Goal: Communication & Community: Answer question/provide support

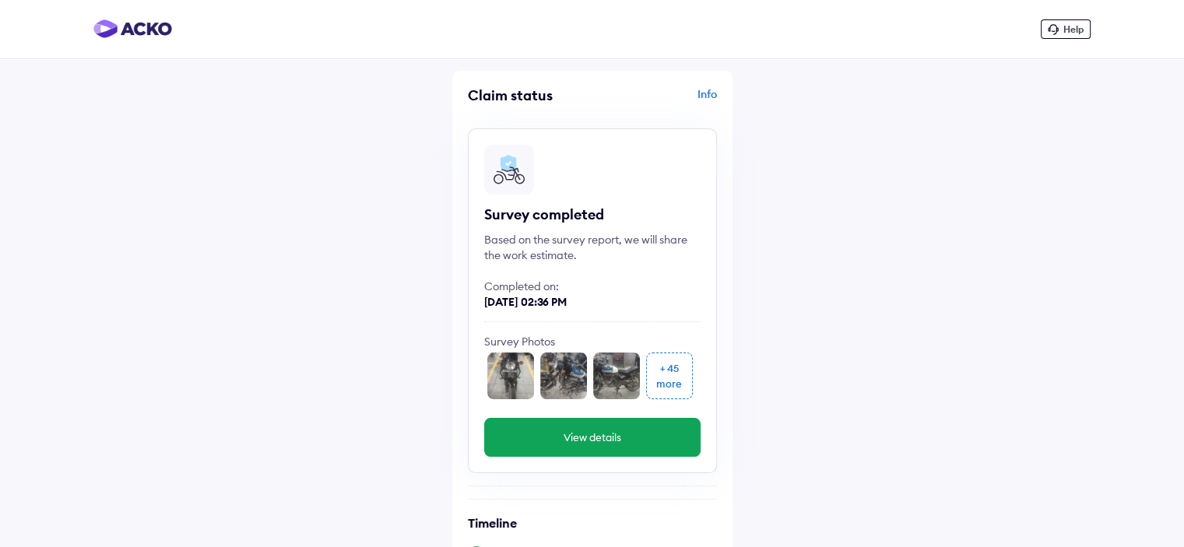
click at [607, 450] on button "View details" at bounding box center [592, 437] width 216 height 39
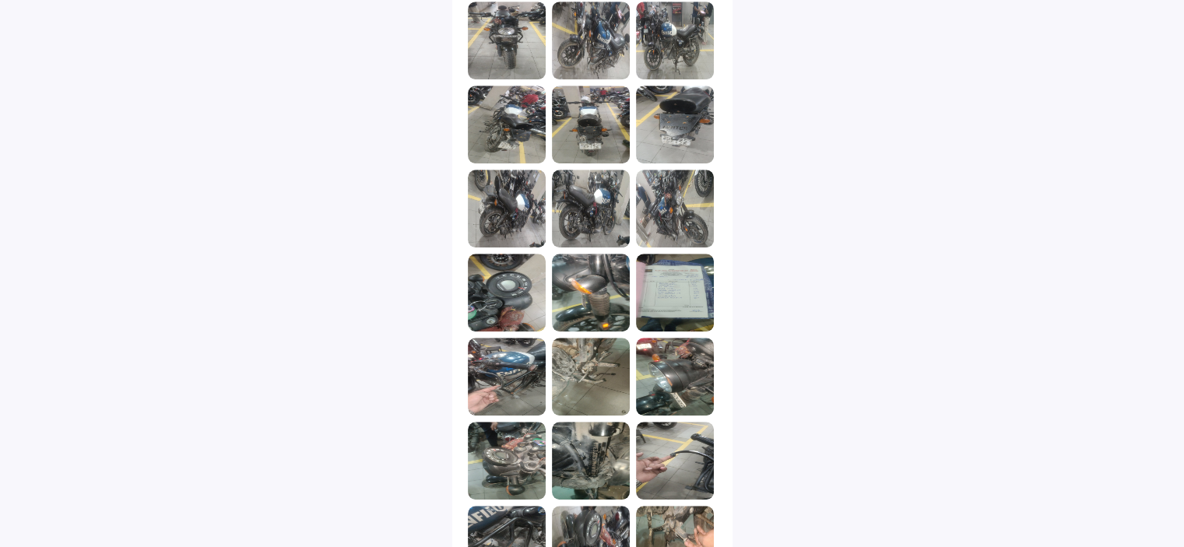
scroll to position [1178, 0]
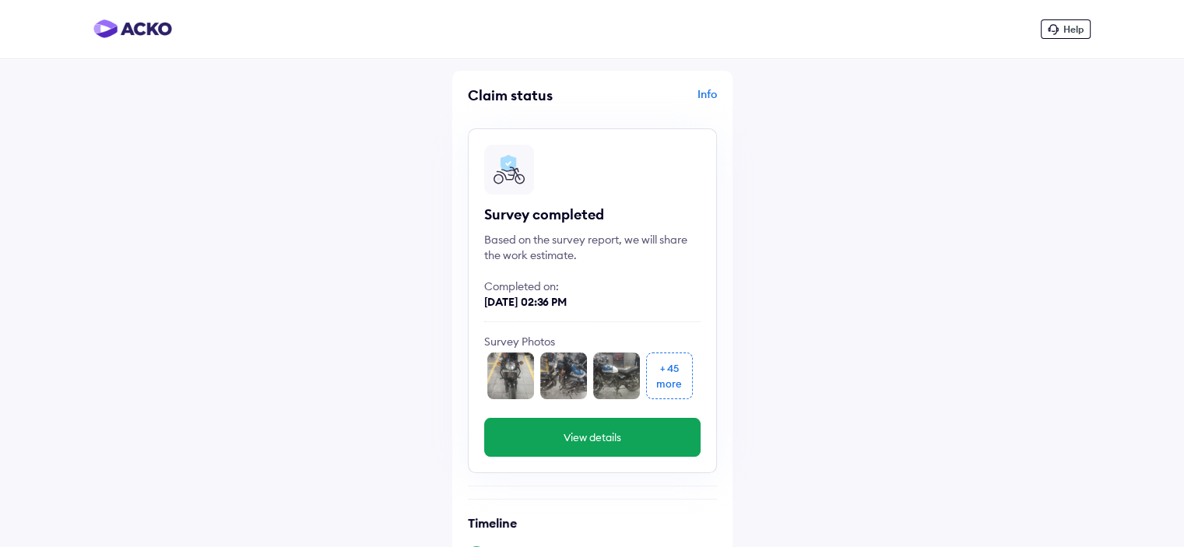
click at [670, 380] on div "more" at bounding box center [669, 384] width 26 height 16
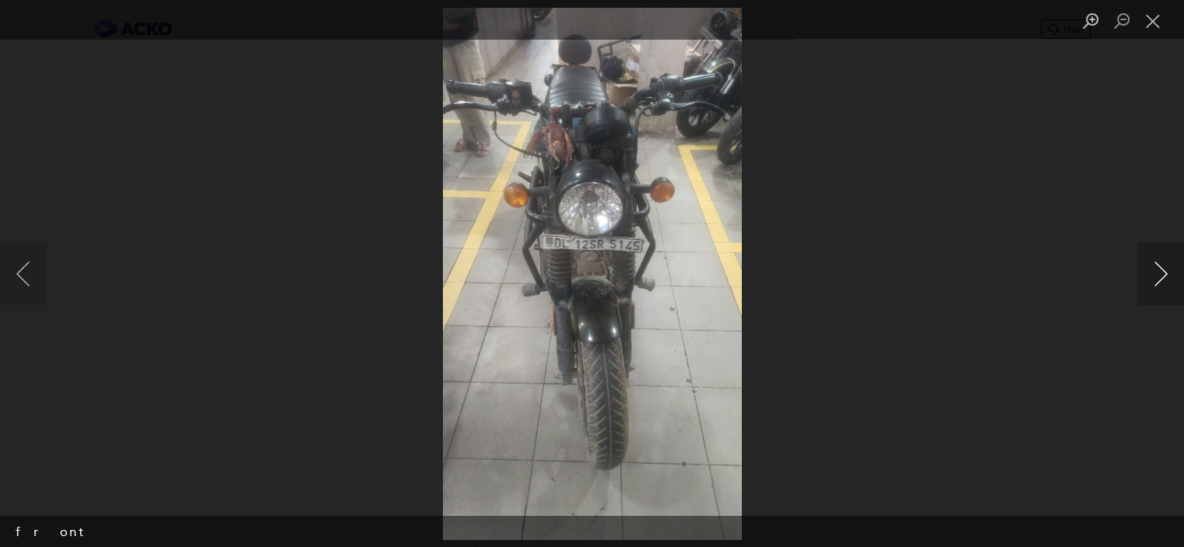
click at [1159, 272] on button "Next image" at bounding box center [1161, 274] width 47 height 62
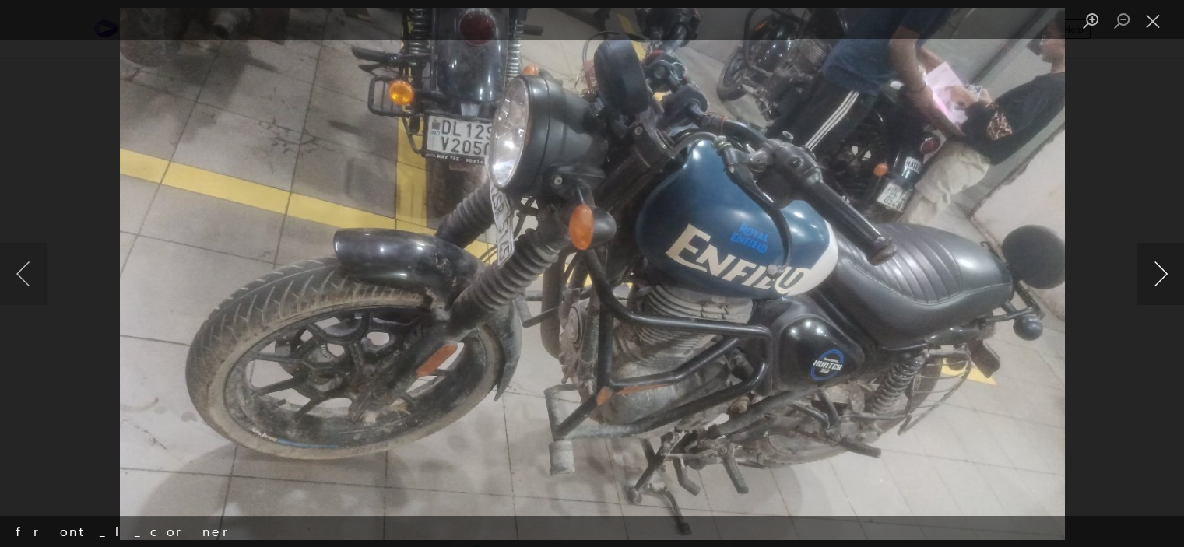
click at [1159, 272] on button "Next image" at bounding box center [1161, 274] width 47 height 62
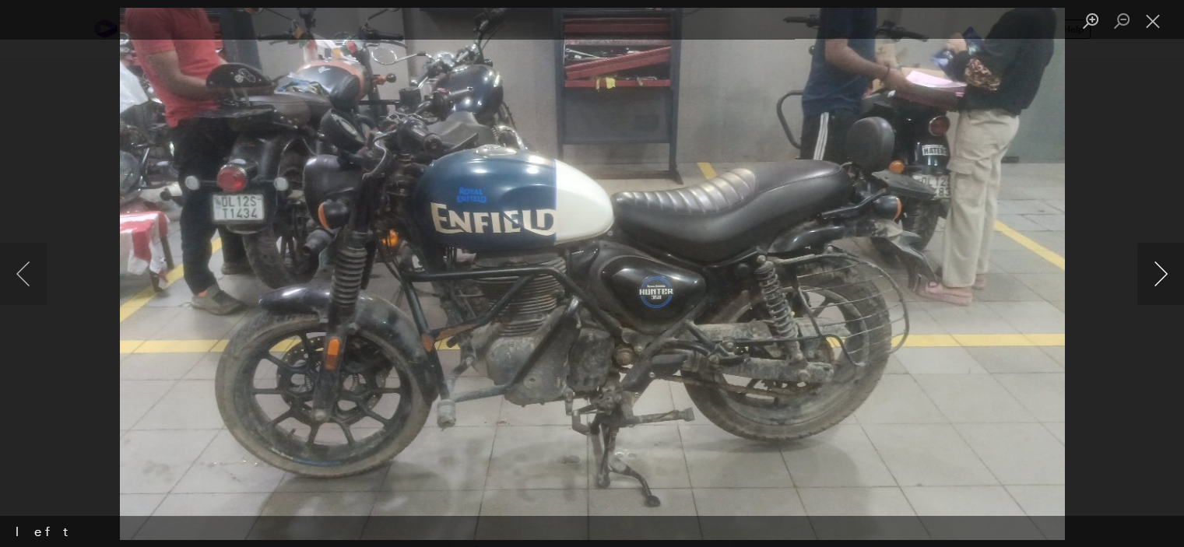
click at [1159, 272] on button "Next image" at bounding box center [1161, 274] width 47 height 62
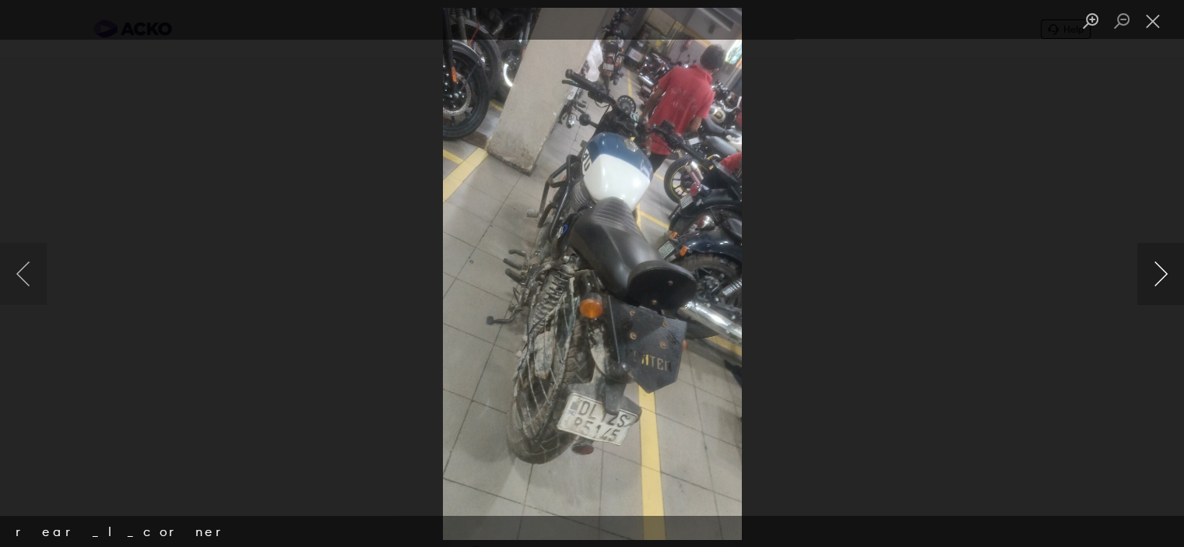
click at [1159, 272] on button "Next image" at bounding box center [1161, 274] width 47 height 62
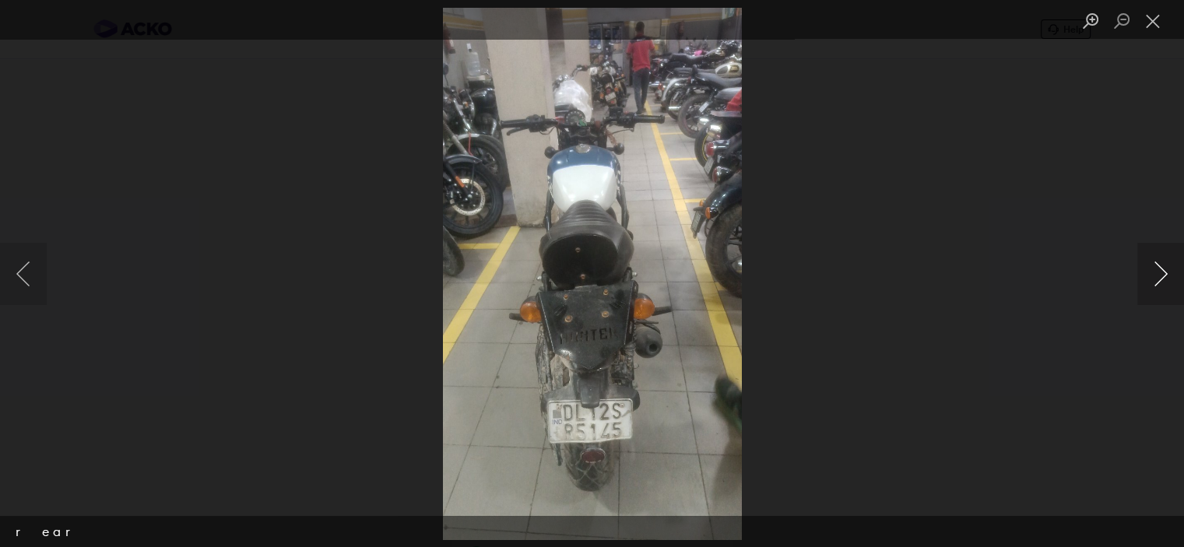
click at [1159, 272] on button "Next image" at bounding box center [1161, 274] width 47 height 62
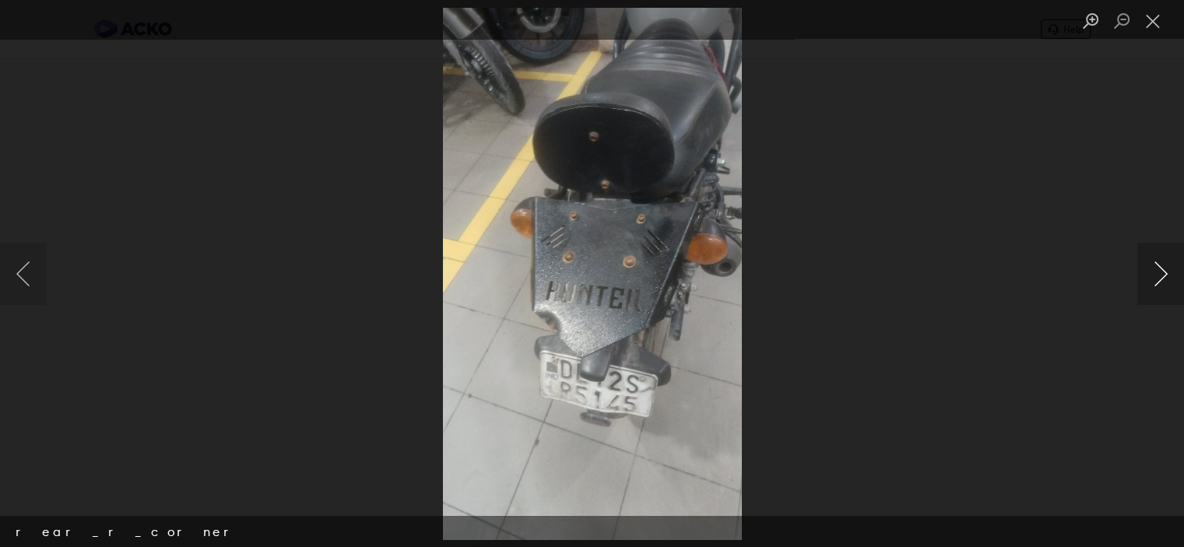
click at [1159, 272] on button "Next image" at bounding box center [1161, 274] width 47 height 62
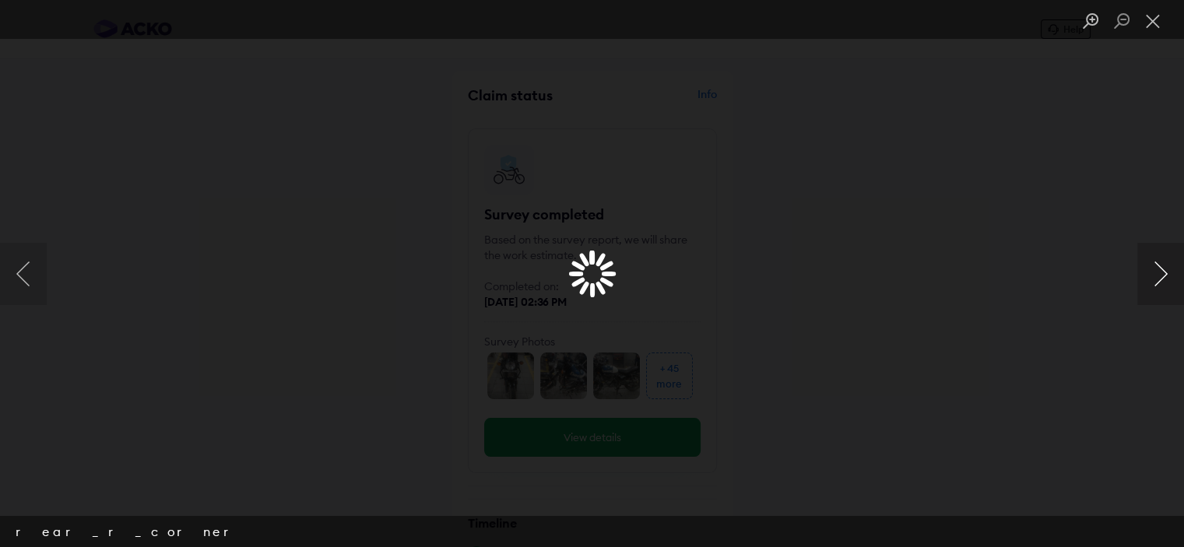
click at [1159, 272] on button "Next image" at bounding box center [1161, 274] width 47 height 62
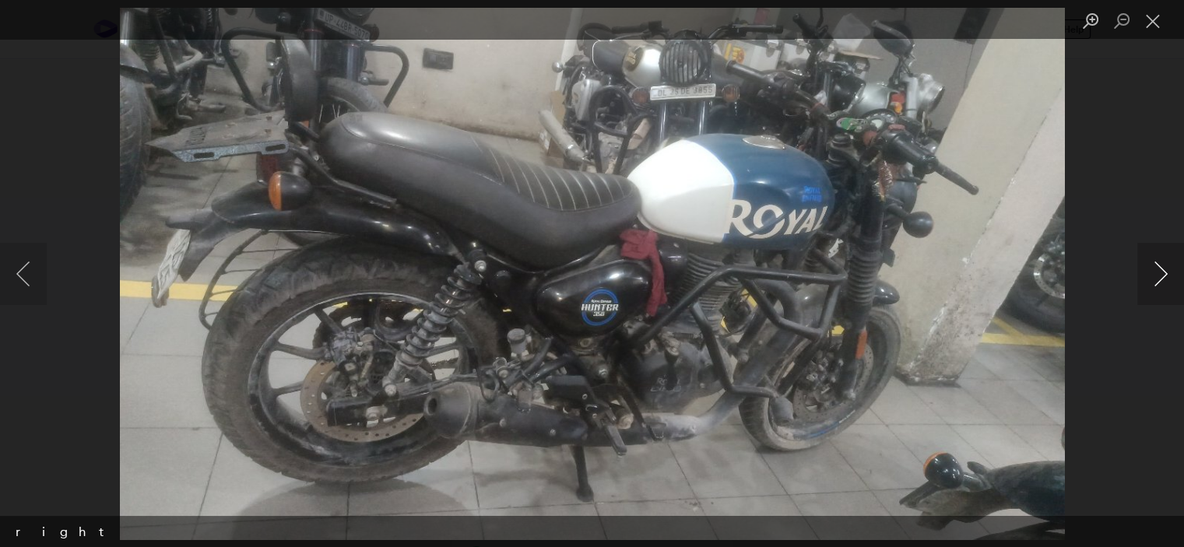
click at [1159, 272] on button "Next image" at bounding box center [1161, 274] width 47 height 62
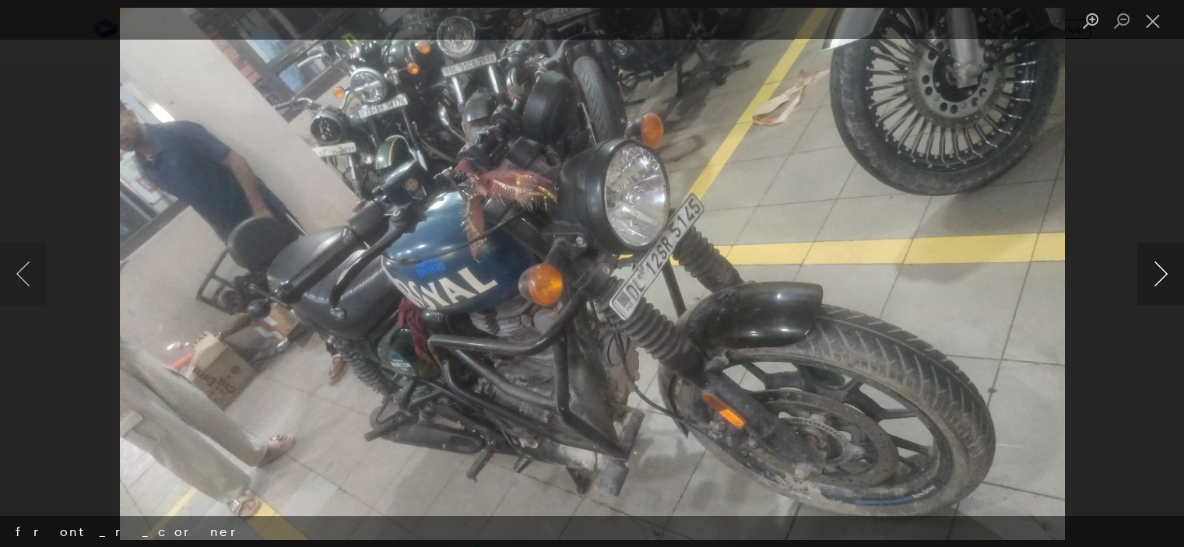
click at [1159, 272] on button "Next image" at bounding box center [1161, 274] width 47 height 62
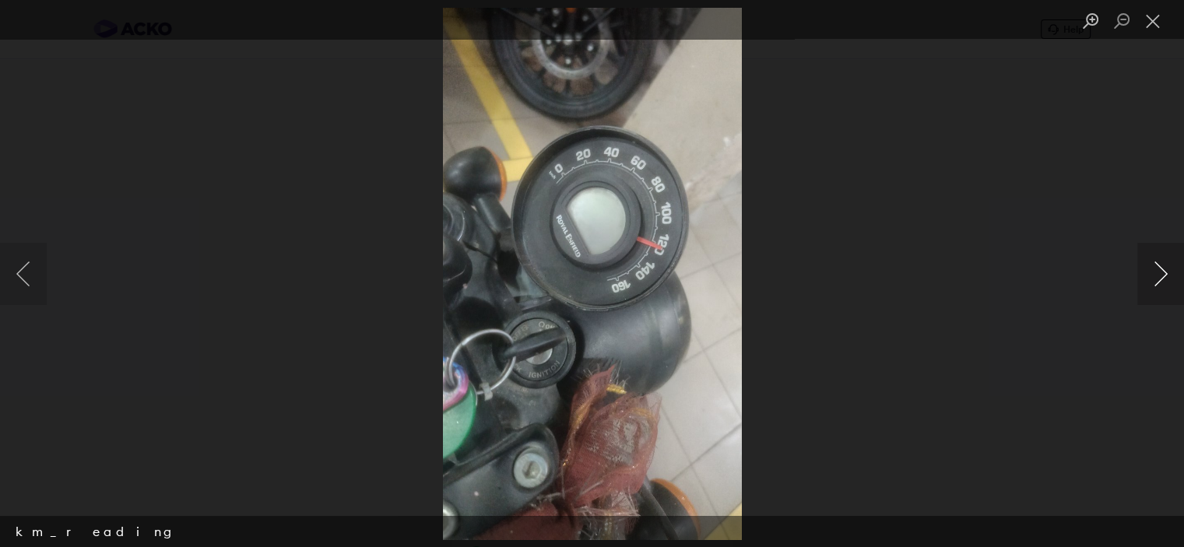
click at [1159, 272] on button "Next image" at bounding box center [1161, 274] width 47 height 62
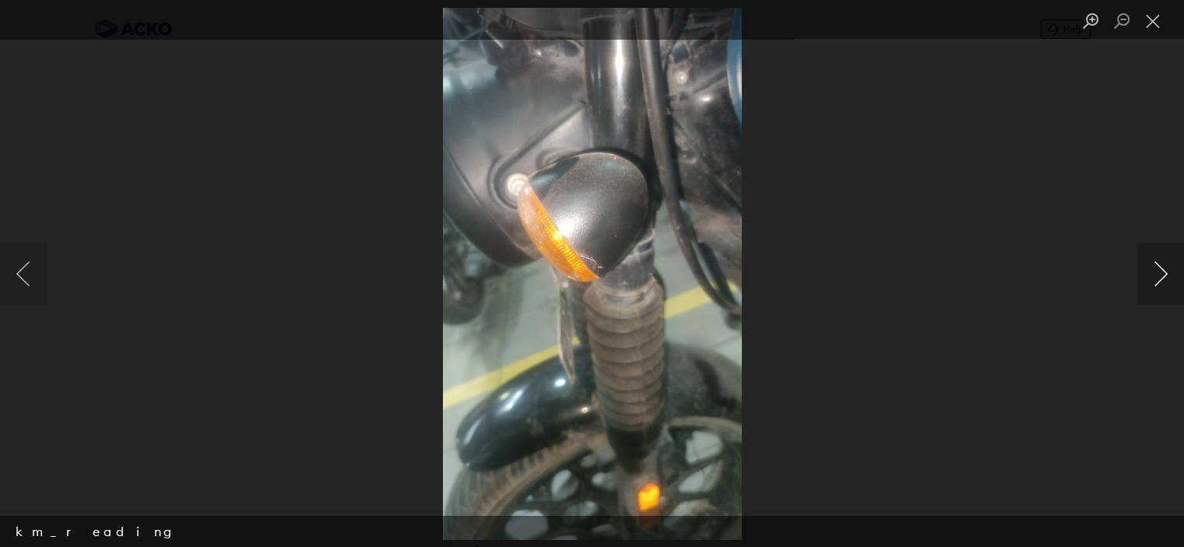
click at [1159, 272] on button "Next image" at bounding box center [1161, 274] width 47 height 62
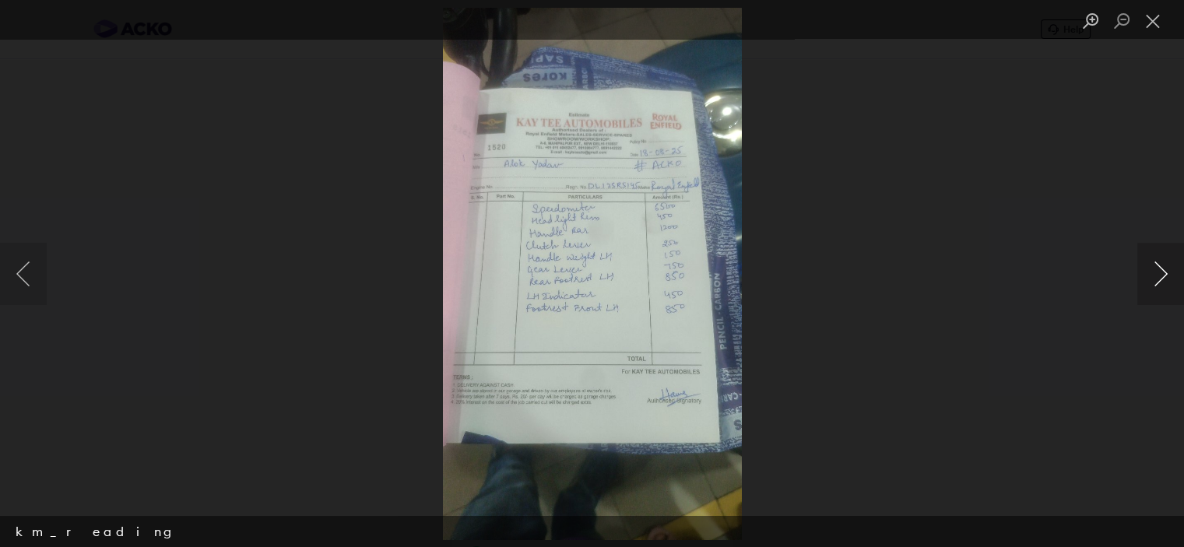
click at [1159, 272] on button "Next image" at bounding box center [1161, 274] width 47 height 62
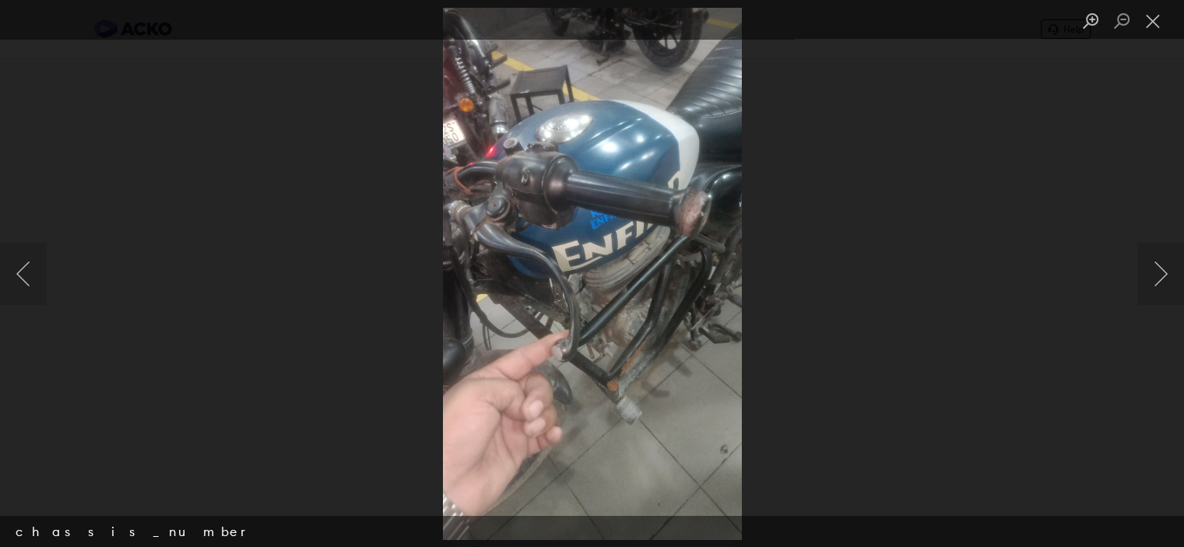
drag, startPoint x: 20, startPoint y: 277, endPoint x: 332, endPoint y: 320, distance: 314.4
click at [22, 277] on button "Previous image" at bounding box center [23, 274] width 47 height 62
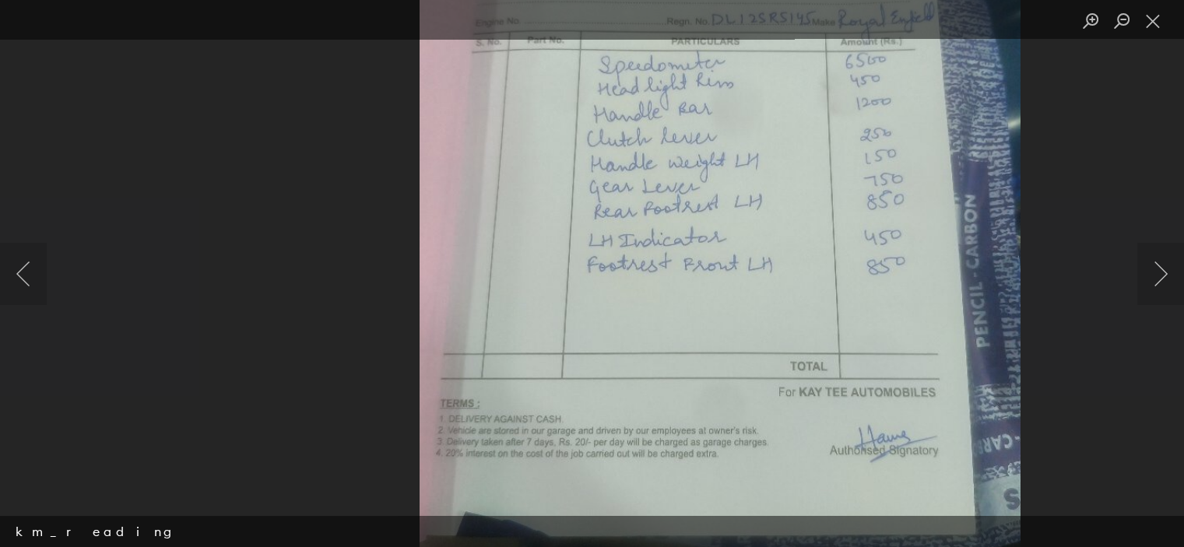
scroll to position [234, 0]
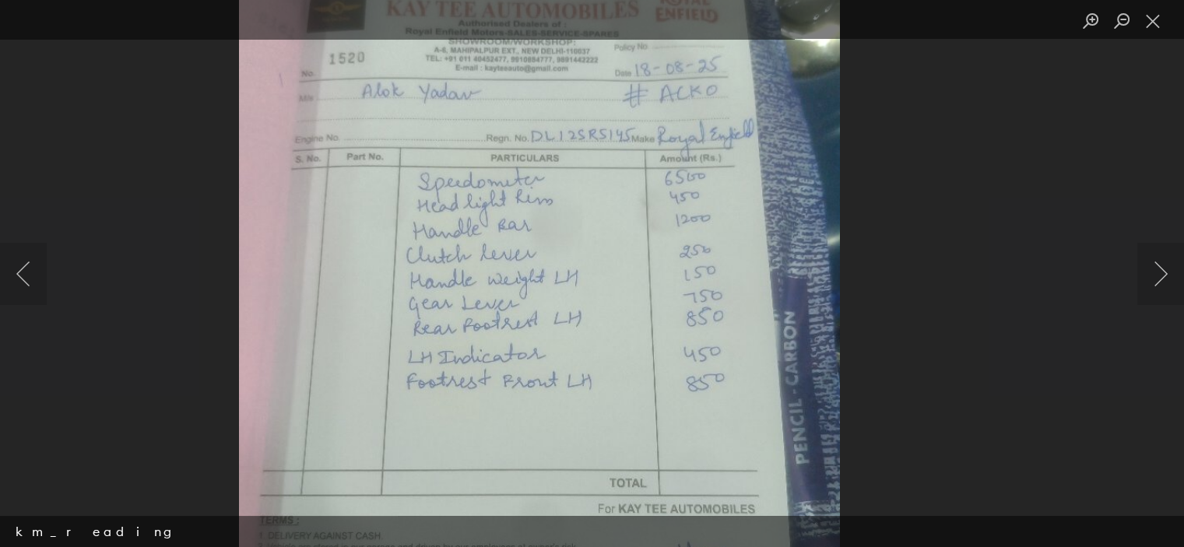
click at [371, 351] on img "Lightbox" at bounding box center [538, 312] width 601 height 1068
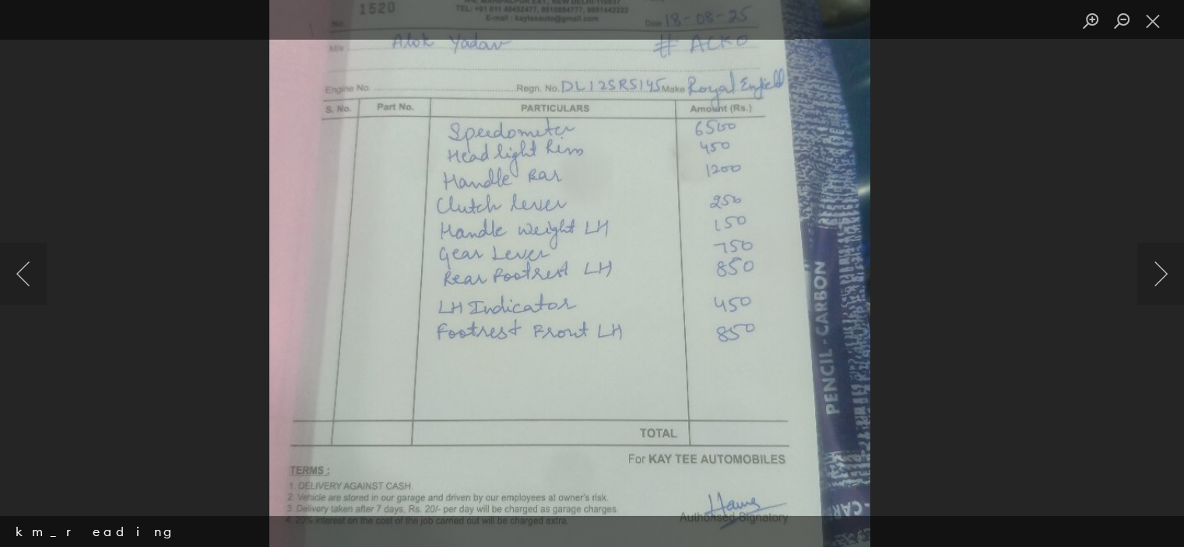
click at [456, 348] on img "Lightbox" at bounding box center [569, 262] width 601 height 1068
click at [1149, 19] on button "Close lightbox" at bounding box center [1153, 21] width 31 height 27
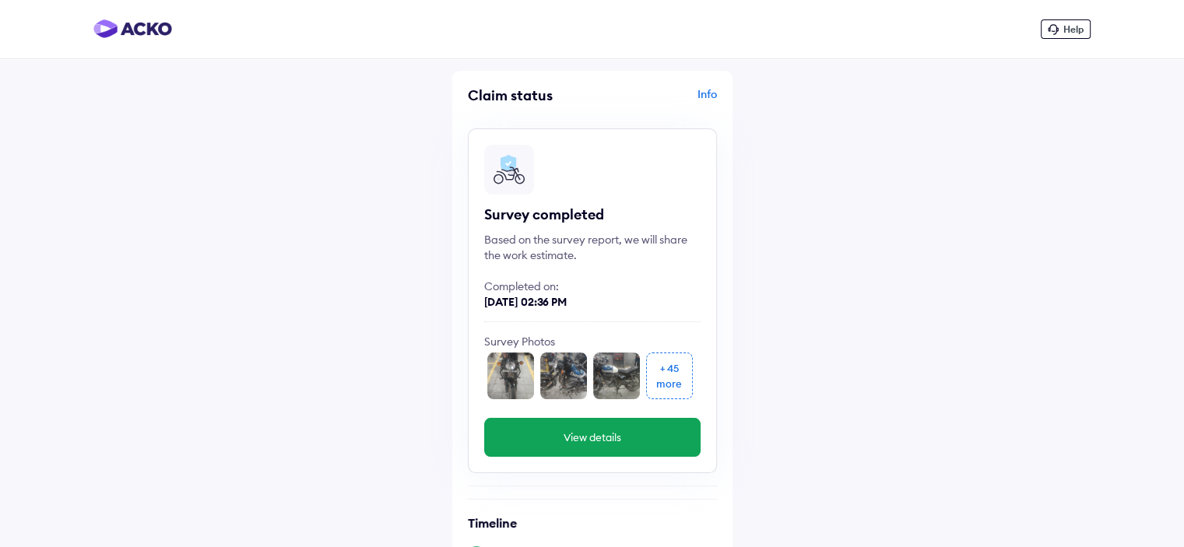
scroll to position [0, 0]
click at [1069, 30] on span "Help" at bounding box center [1074, 29] width 20 height 12
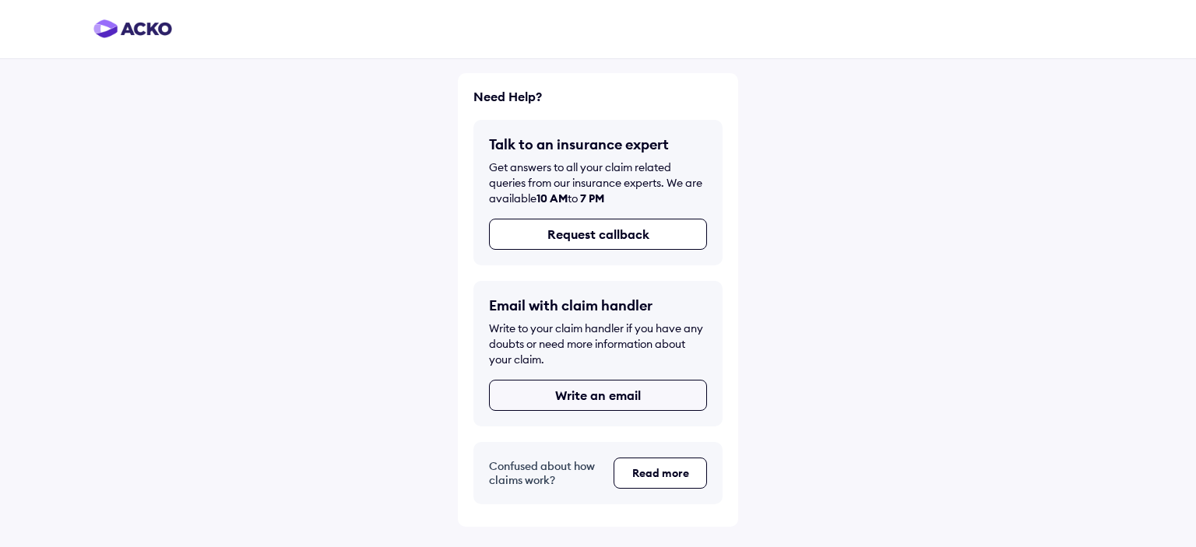
click at [547, 398] on button "Write an email" at bounding box center [598, 395] width 218 height 31
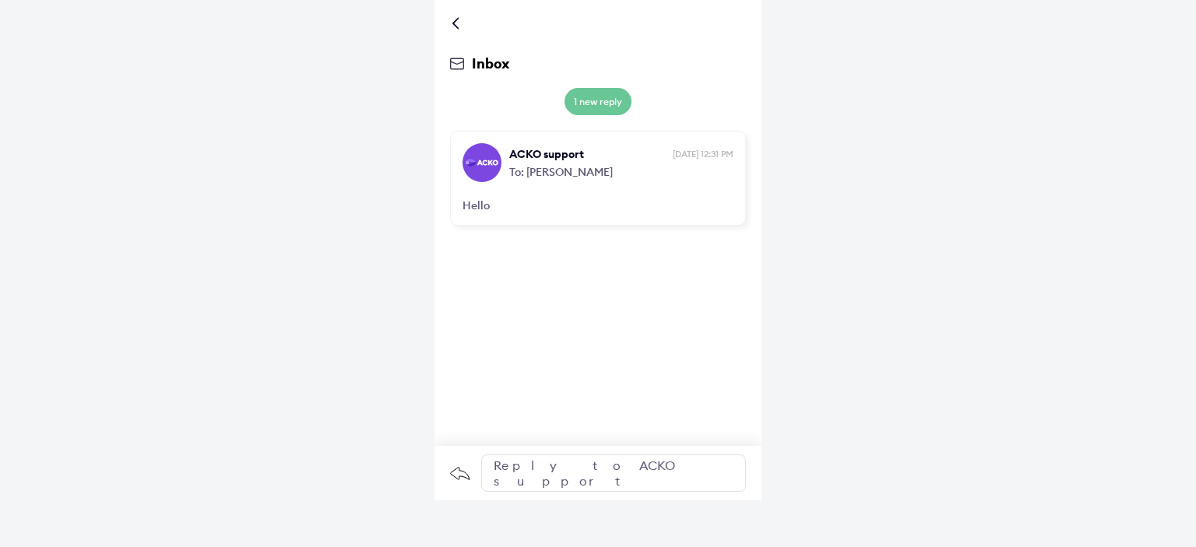
click at [523, 222] on div "ACKO support 16th Aug, 12:31 PM To: alok kumar Hello" at bounding box center [598, 178] width 296 height 95
click at [483, 281] on div "Inbox 1 new reply ACKO support 16th Aug, 12:31 PM To: alok kumar Hello Reply to…" at bounding box center [598, 250] width 327 height 501
click at [542, 467] on div "Reply to ACKO support" at bounding box center [613, 473] width 265 height 37
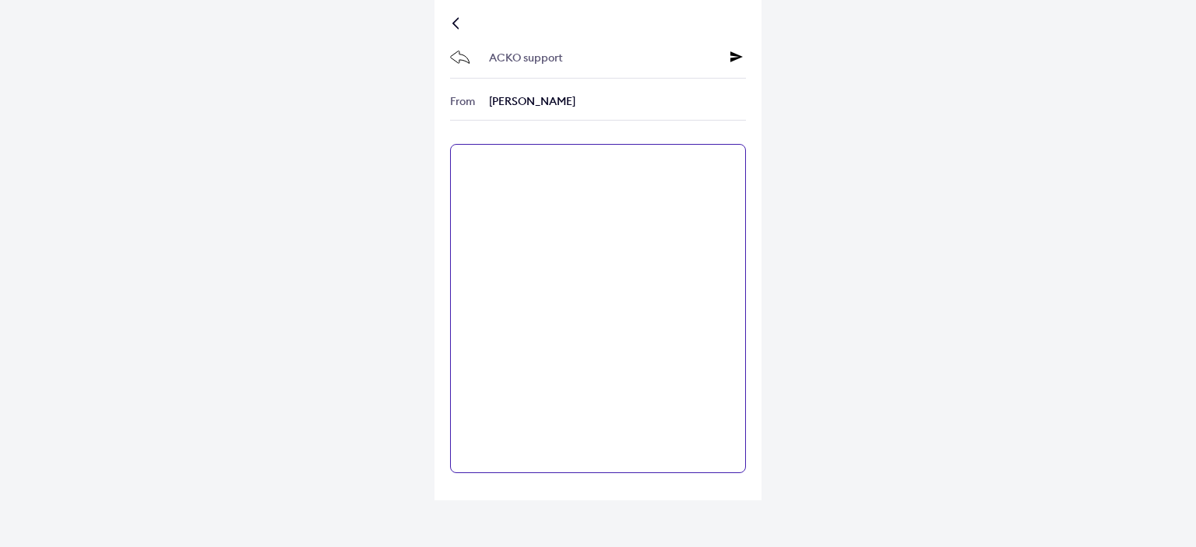
click at [514, 187] on textarea at bounding box center [598, 308] width 296 height 329
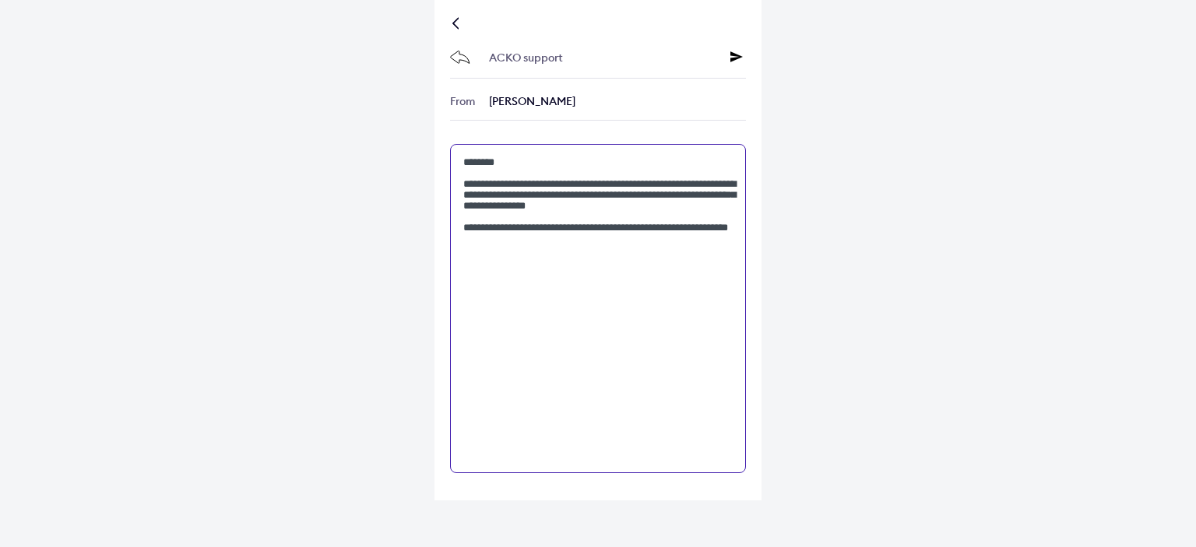
type textarea "**********"
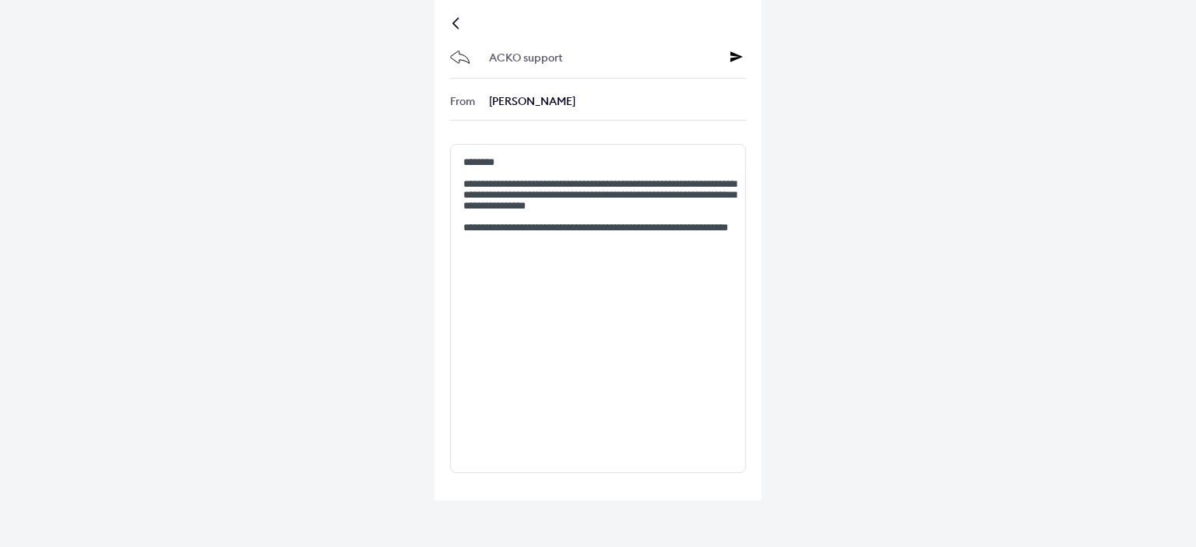
click at [727, 50] on div "ACKO support" at bounding box center [598, 59] width 296 height 40
click at [736, 55] on icon at bounding box center [736, 57] width 12 height 12
